Goal: Communication & Community: Participate in discussion

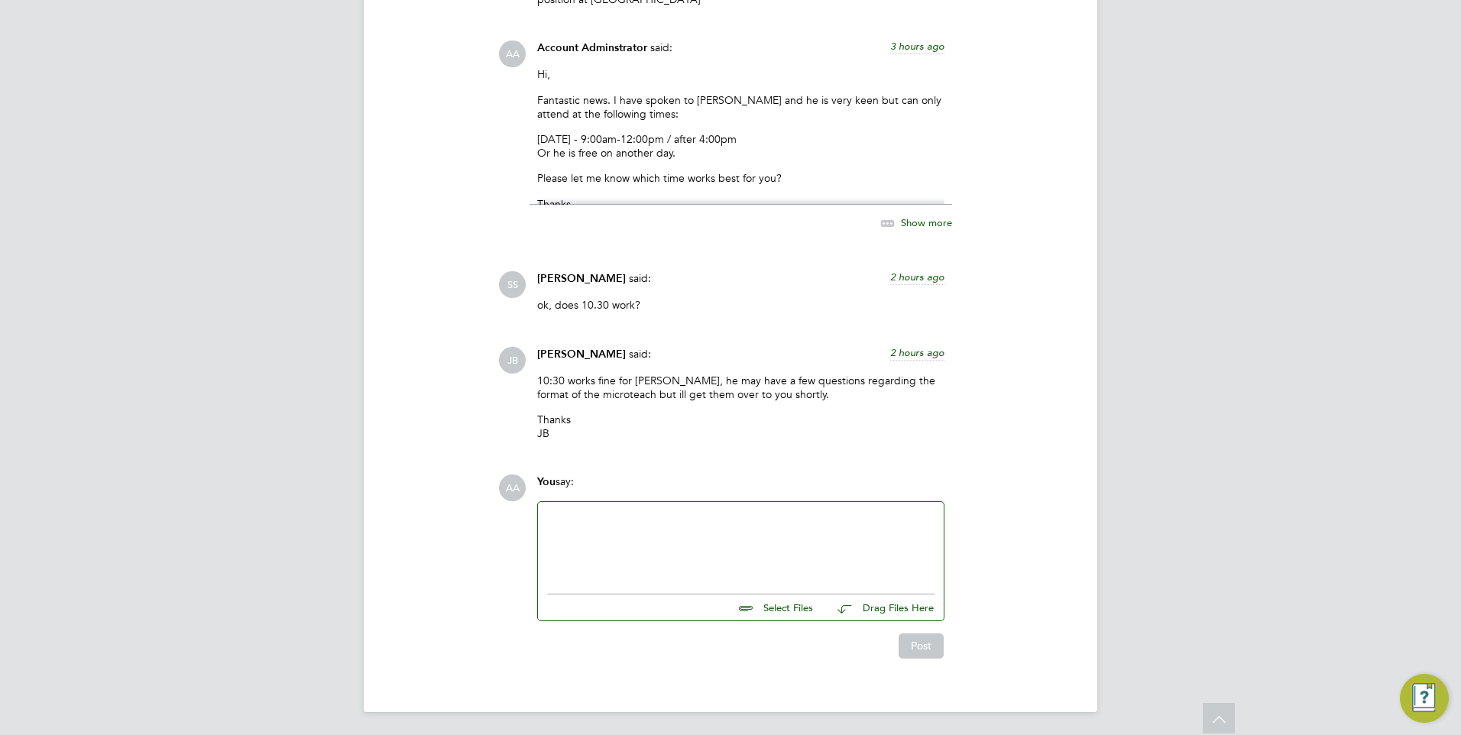
scroll to position [1720, 0]
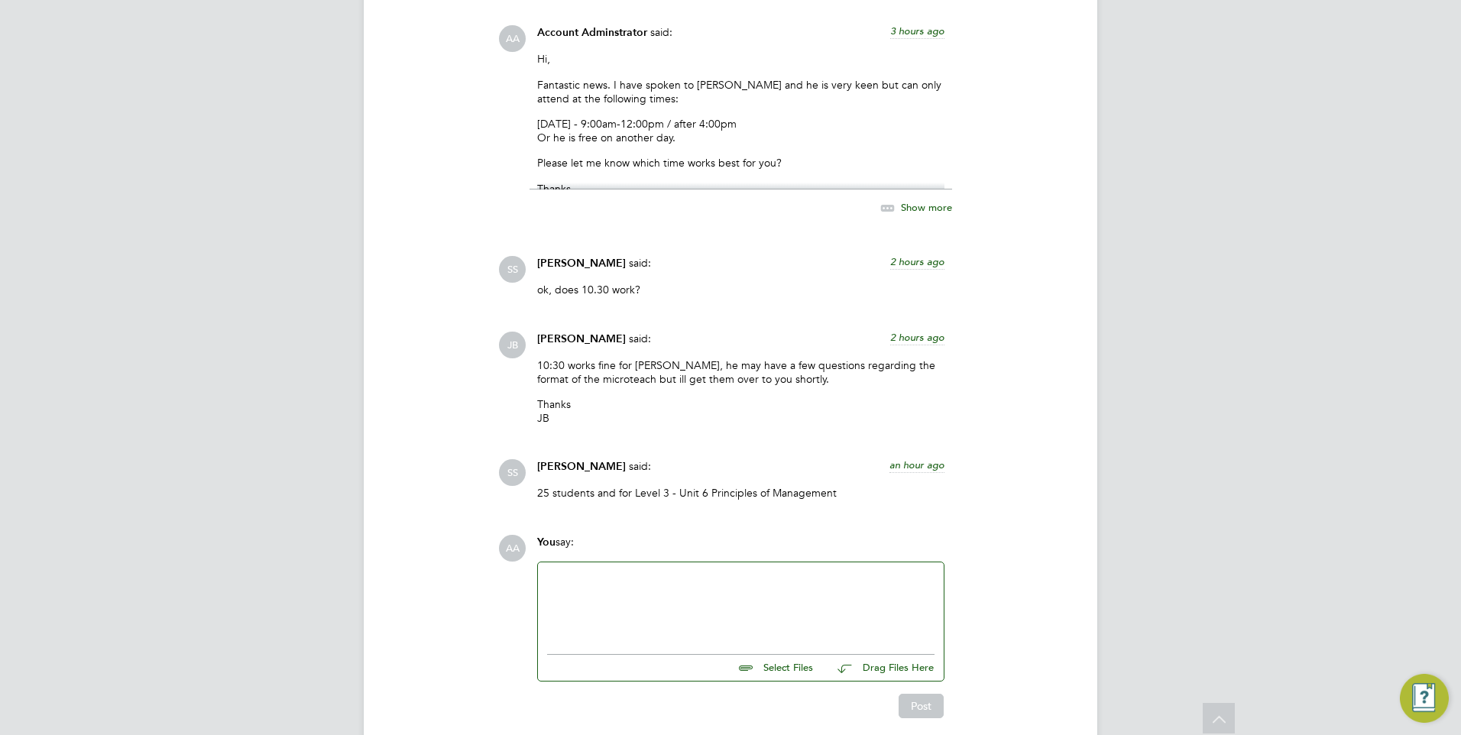
scroll to position [1758, 0]
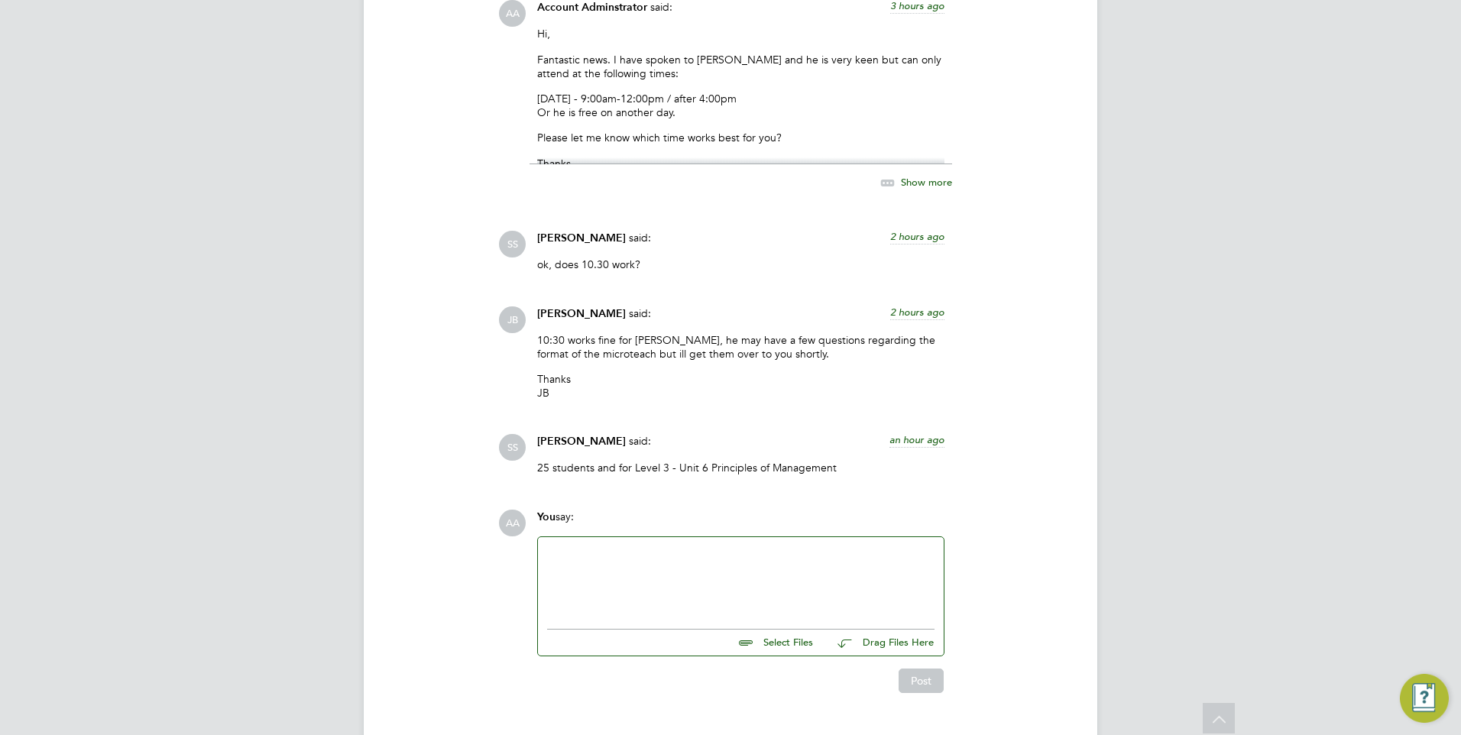
click at [676, 566] on div at bounding box center [740, 579] width 387 height 66
click at [920, 688] on button "Post" at bounding box center [921, 681] width 45 height 24
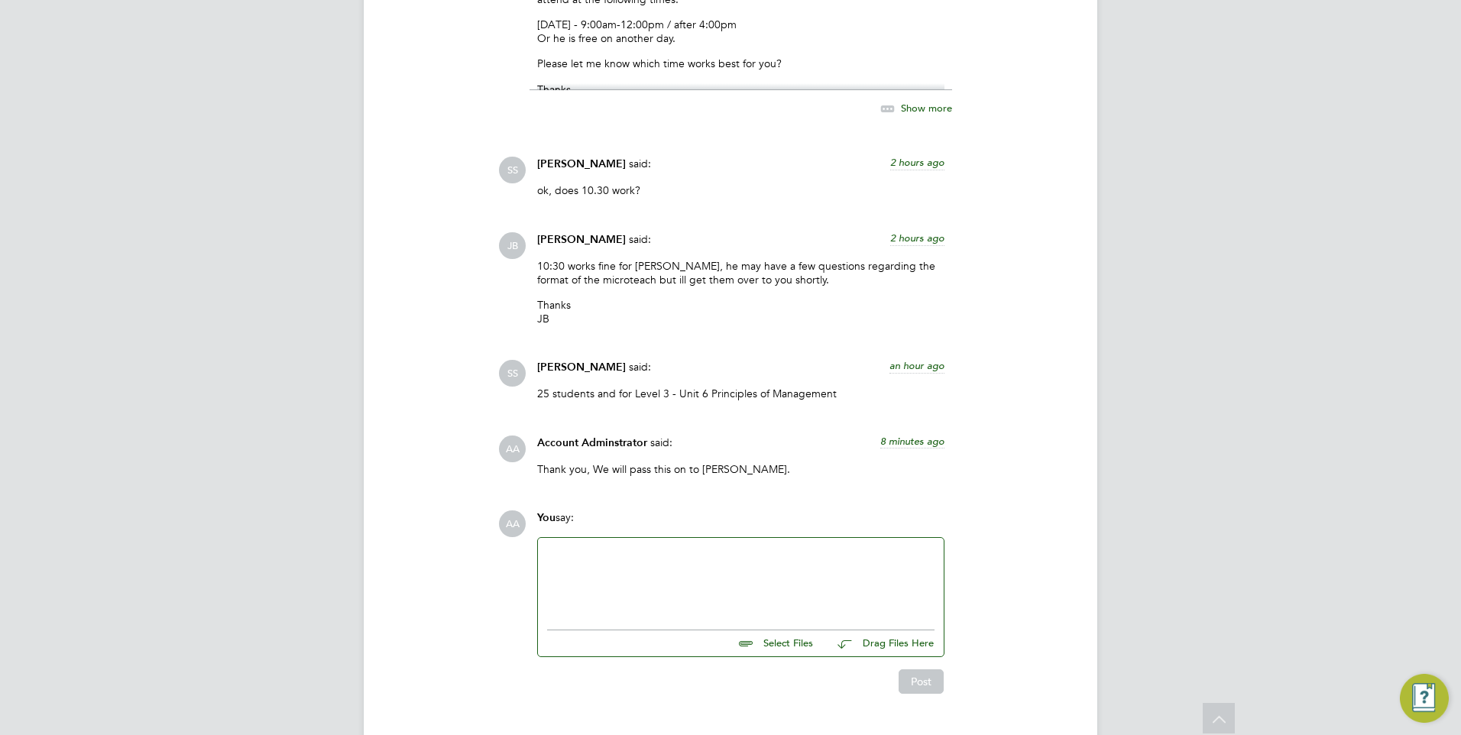
scroll to position [1834, 0]
drag, startPoint x: 533, startPoint y: 392, endPoint x: 831, endPoint y: 400, distance: 298.2
click at [831, 400] on div "Shabnam Shaheen said: an hour ago 25 students and for Level 3 - Unit 6 Principl…" at bounding box center [741, 384] width 423 height 52
drag, startPoint x: 831, startPoint y: 400, endPoint x: 817, endPoint y: 394, distance: 15.4
copy p "25 students and for Level 3 - Unit 6 Principles of Management"
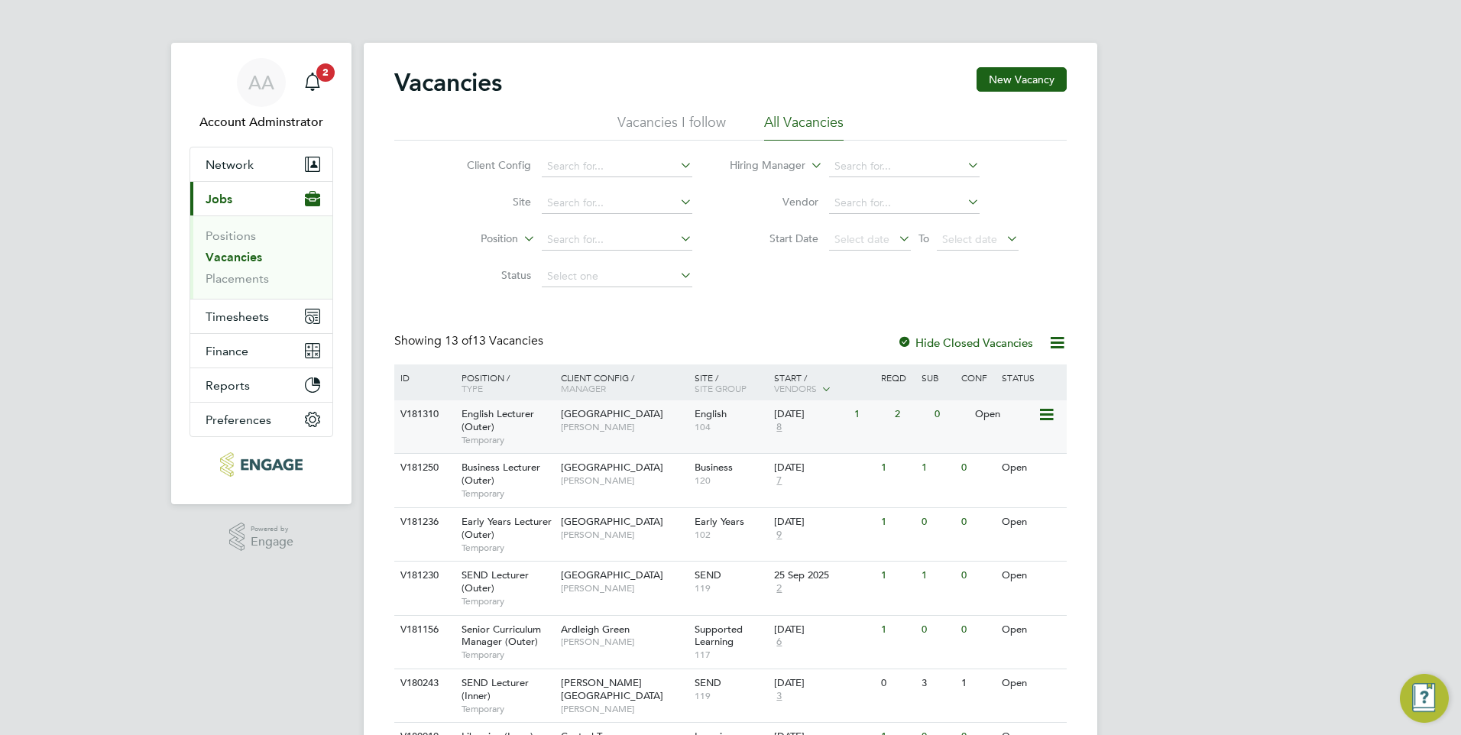
click at [611, 410] on span "[GEOGRAPHIC_DATA]" at bounding box center [612, 413] width 102 height 13
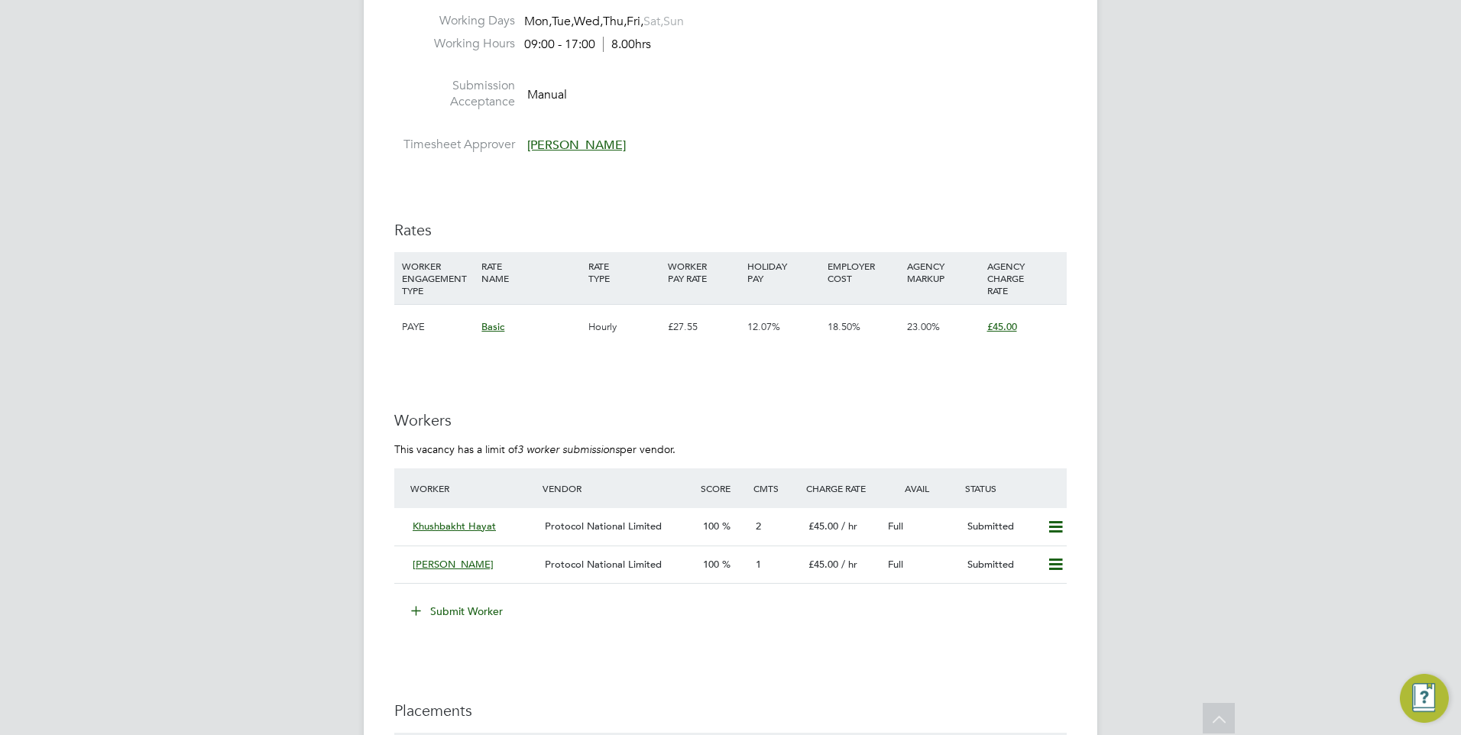
scroll to position [1911, 0]
